Goal: Task Accomplishment & Management: Manage account settings

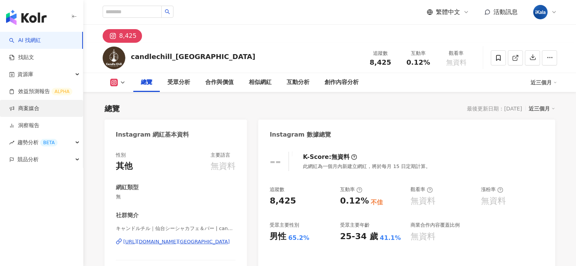
click at [39, 106] on link "商案媒合" at bounding box center [24, 109] width 30 height 8
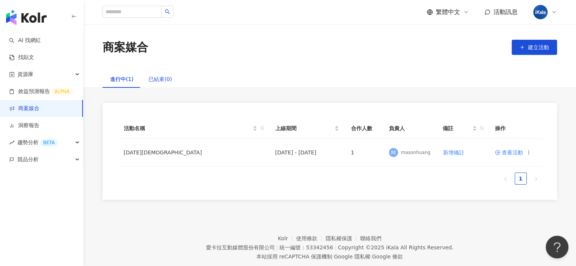
click at [158, 80] on div "已結束(0)" at bounding box center [159, 79] width 23 height 8
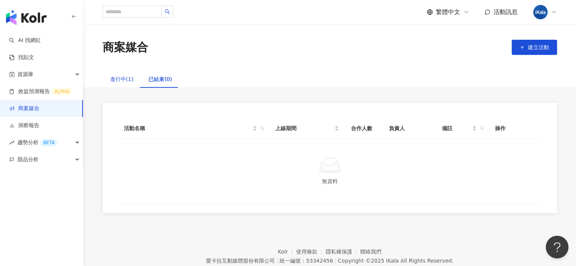
click at [122, 80] on div "進行中(1)" at bounding box center [121, 79] width 23 height 8
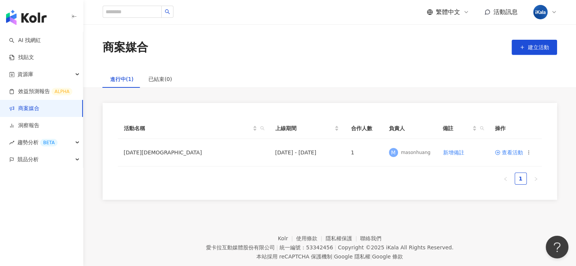
click at [556, 10] on icon at bounding box center [554, 12] width 6 height 6
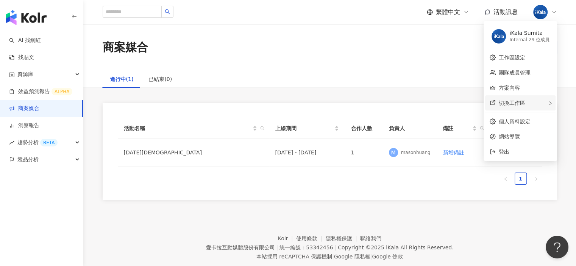
click at [528, 101] on div "切換工作區" at bounding box center [520, 102] width 70 height 15
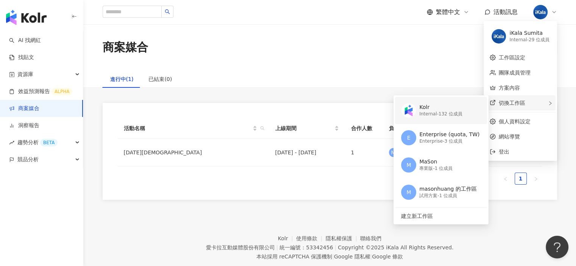
click at [459, 116] on div "Internal - 132 位成員" at bounding box center [440, 114] width 43 height 6
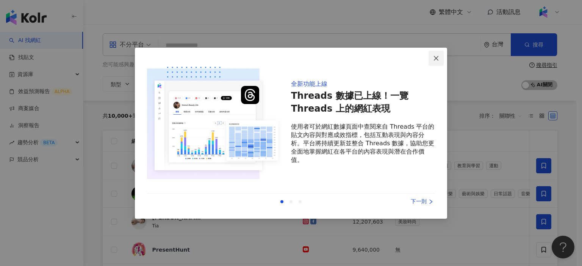
click at [435, 58] on icon "close" at bounding box center [436, 58] width 6 height 6
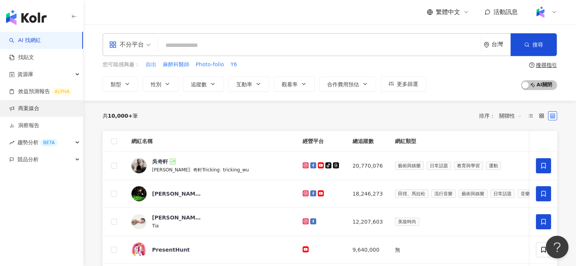
click at [36, 105] on link "商案媒合" at bounding box center [24, 109] width 30 height 8
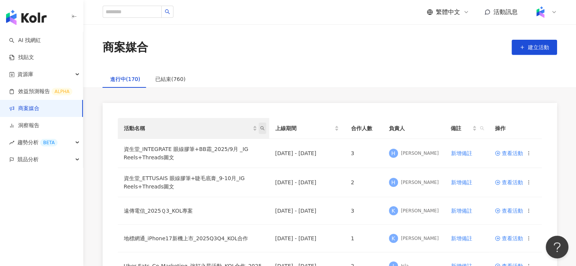
click at [264, 125] on span "活動名稱" at bounding box center [263, 128] width 8 height 11
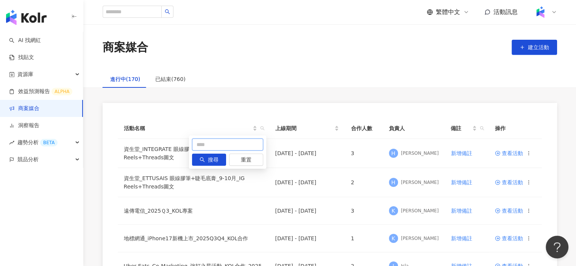
click at [217, 143] on input "text" at bounding box center [227, 145] width 71 height 12
type input "*"
type input "****"
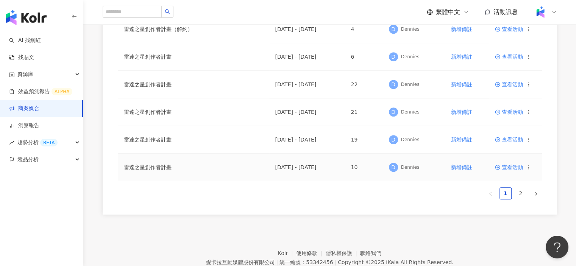
scroll to position [503, 0]
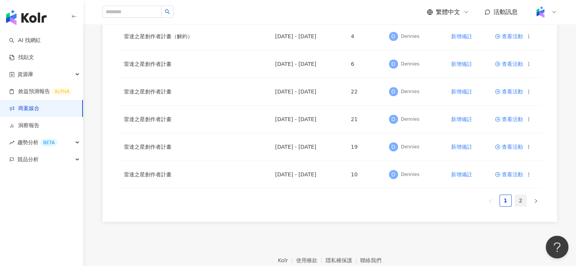
click at [518, 199] on link "2" at bounding box center [520, 200] width 11 height 11
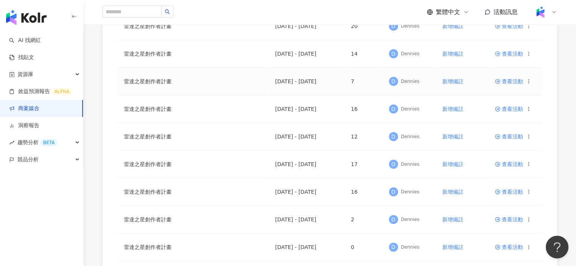
scroll to position [355, 0]
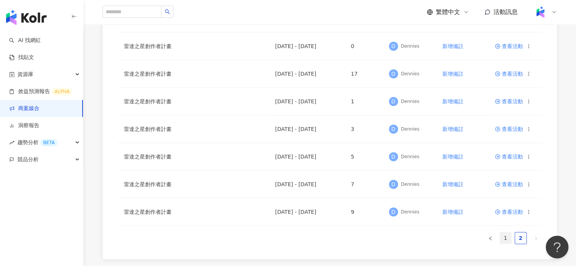
click at [505, 234] on link "1" at bounding box center [505, 238] width 11 height 11
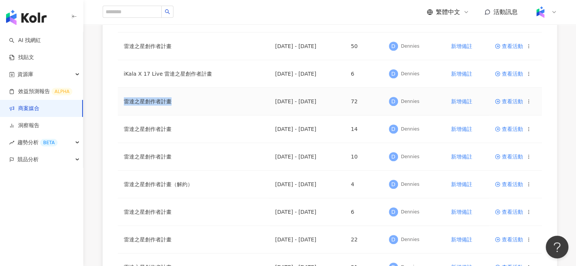
drag, startPoint x: 183, startPoint y: 101, endPoint x: 123, endPoint y: 104, distance: 60.3
click at [123, 104] on td "雷達之星創作者計畫" at bounding box center [194, 102] width 152 height 28
copy td "雷達之星創作者計畫"
